Goal: Information Seeking & Learning: Find specific fact

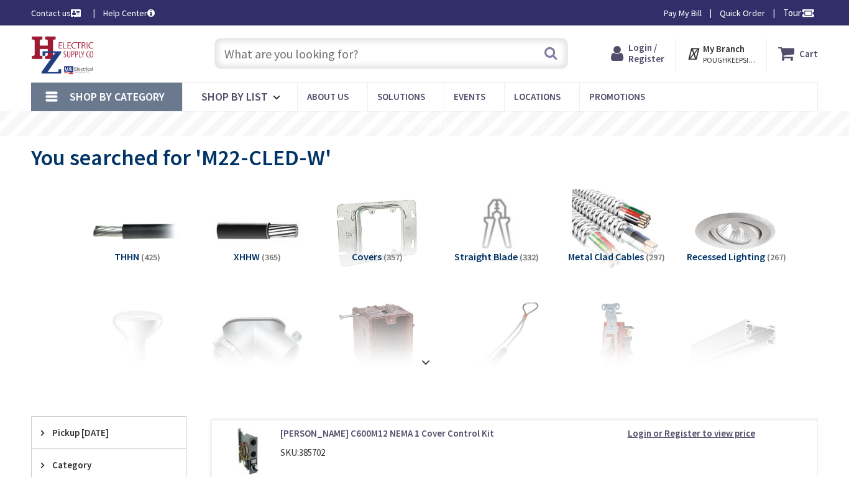
type input "Holliday St, Baltimore, MD 21202, USA"
